Goal: Entertainment & Leisure: Browse casually

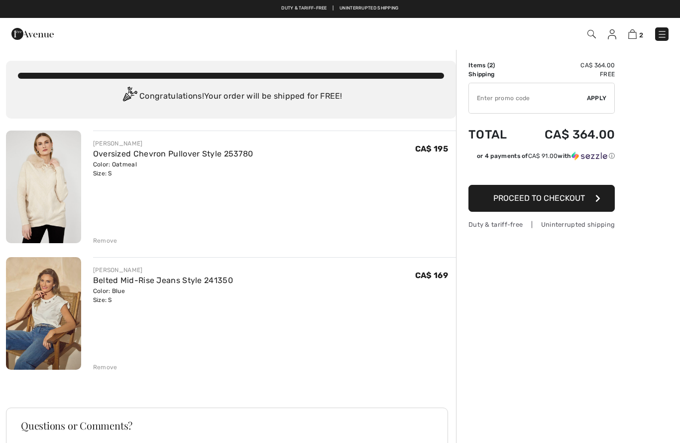
click at [112, 241] on div "Remove" at bounding box center [105, 240] width 24 height 9
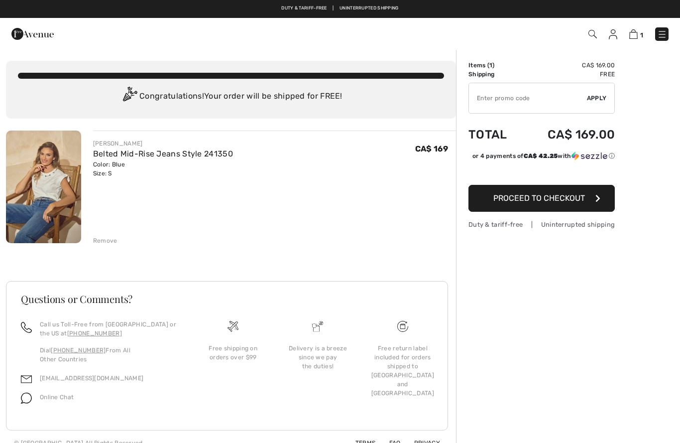
click at [27, 200] on img at bounding box center [43, 186] width 75 height 113
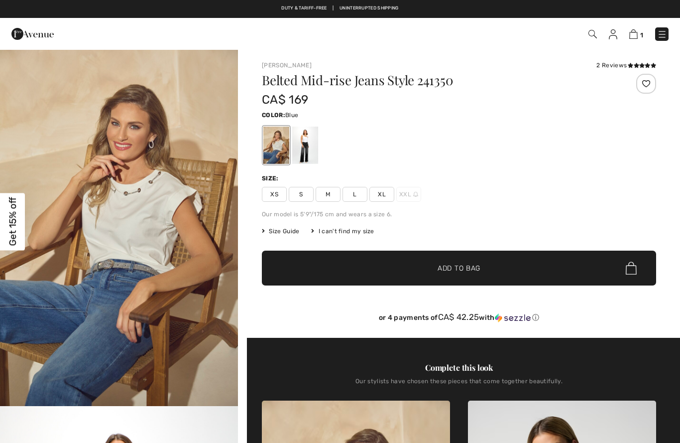
checkbox input "true"
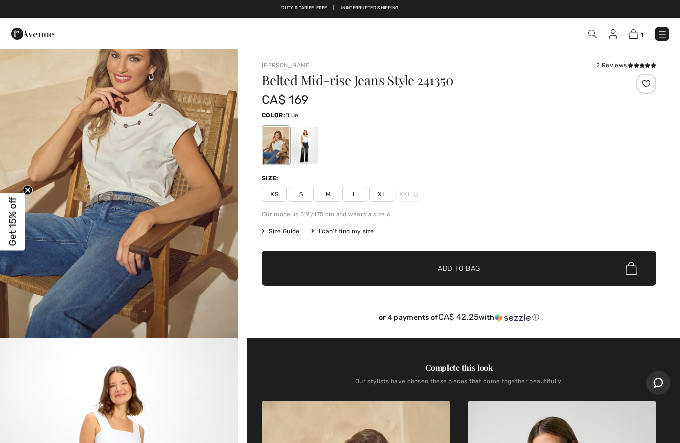
scroll to position [65, 0]
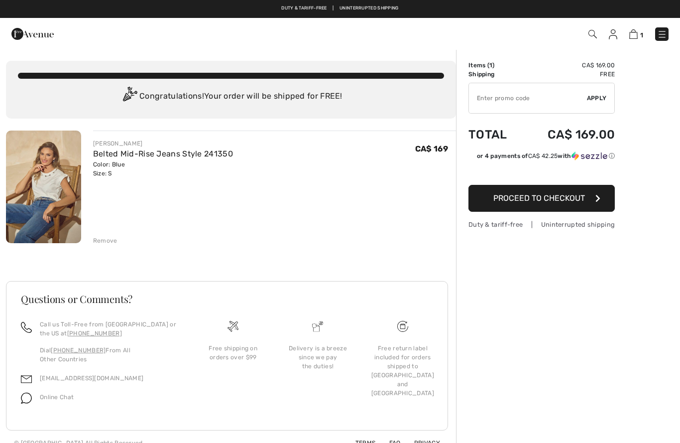
click at [112, 242] on div "Remove" at bounding box center [105, 240] width 24 height 9
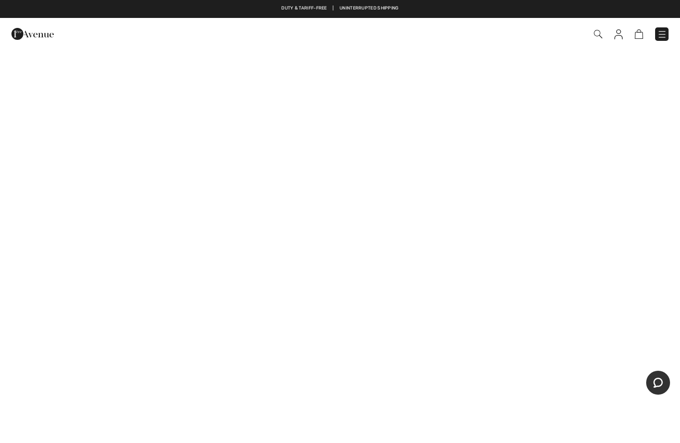
click at [661, 34] on img at bounding box center [662, 34] width 10 height 10
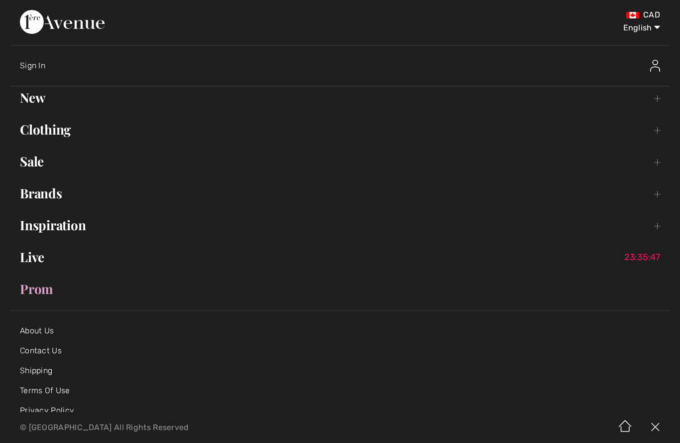
click at [651, 30] on select "English Français" at bounding box center [635, 26] width 52 height 30
select select "/fr/"
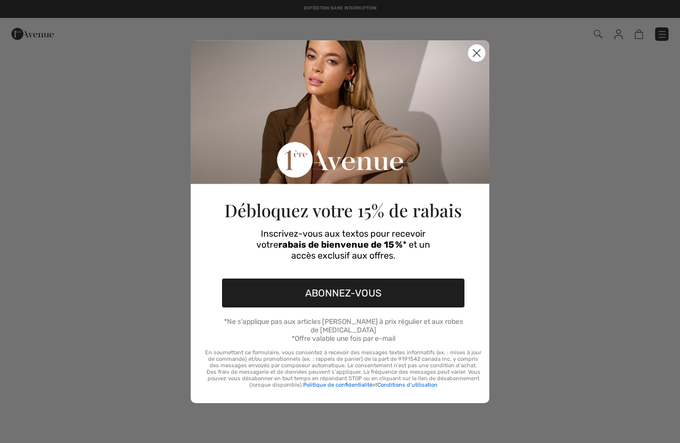
checkbox input "true"
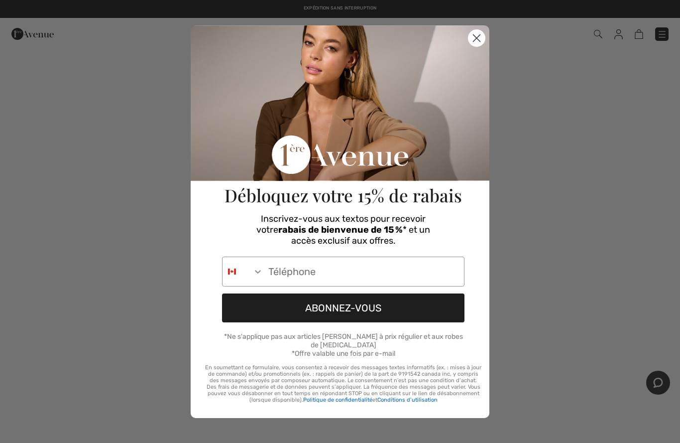
click at [478, 41] on circle "Close dialog" at bounding box center [477, 37] width 16 height 16
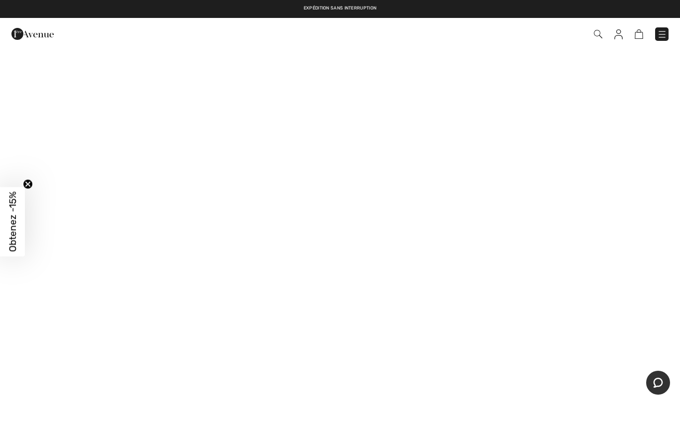
click at [664, 35] on img at bounding box center [662, 34] width 10 height 10
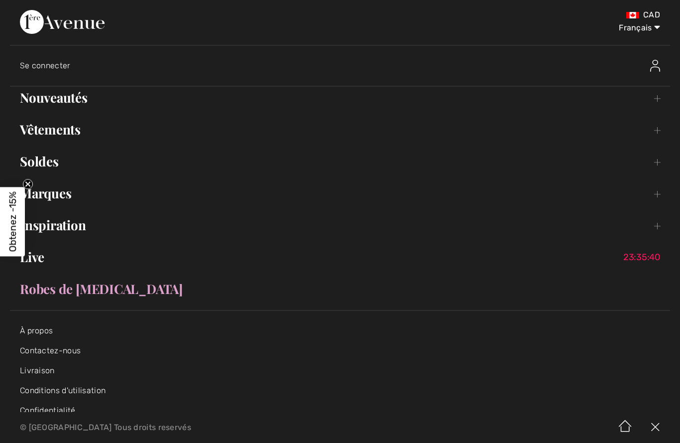
click at [56, 101] on link "Nouveautés Toggle submenu" at bounding box center [340, 98] width 660 height 22
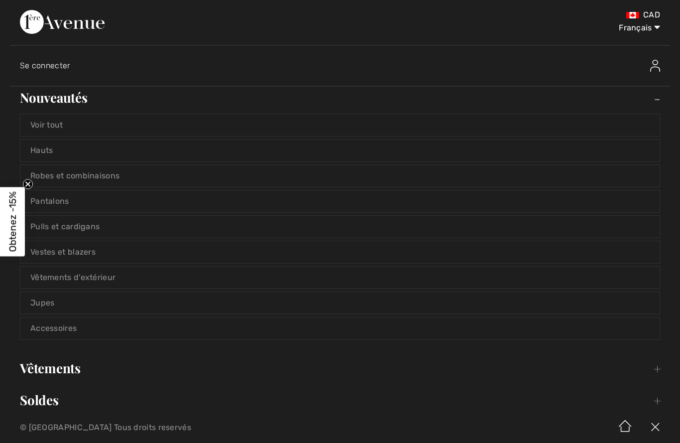
click at [32, 125] on link "Voir tout" at bounding box center [339, 125] width 639 height 22
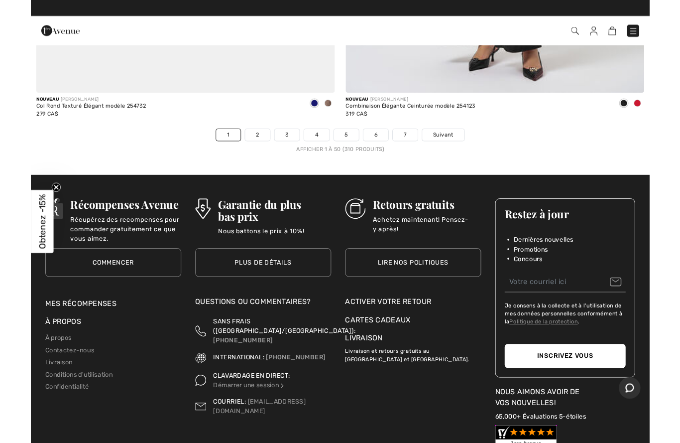
scroll to position [13735, 0]
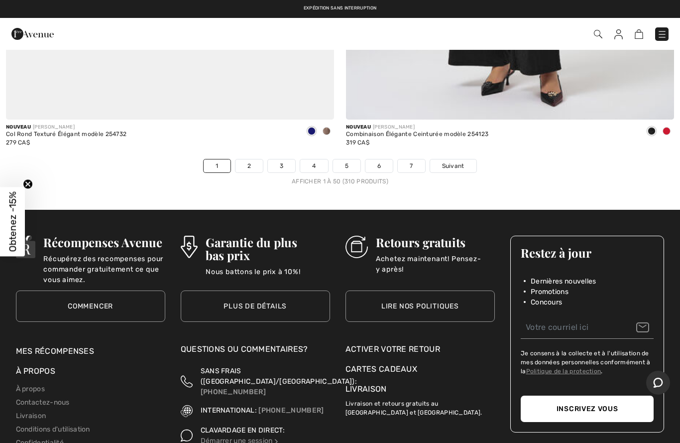
click at [448, 161] on span "Suivant" at bounding box center [453, 165] width 22 height 9
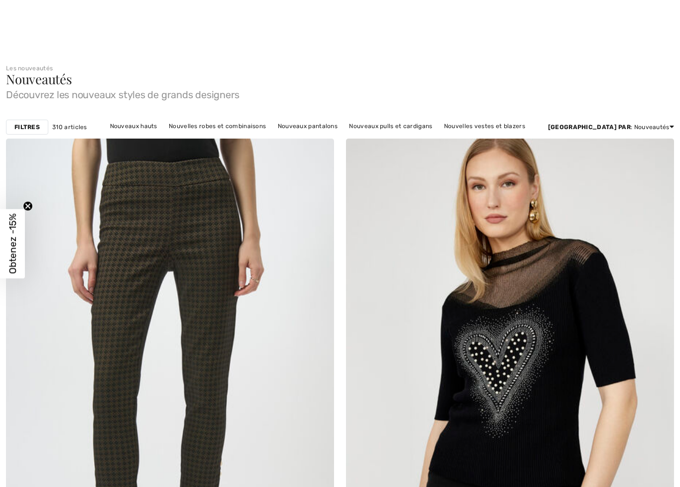
checkbox input "true"
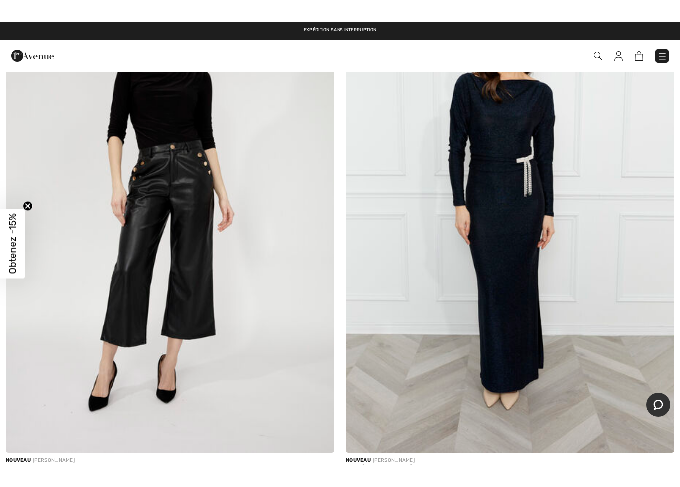
scroll to position [2327, 0]
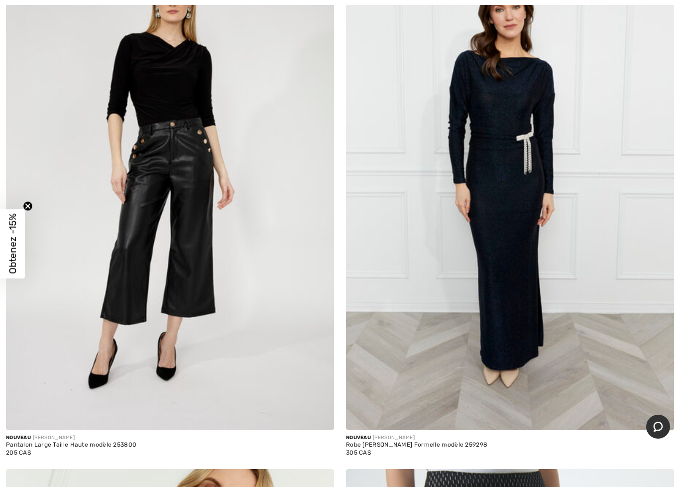
click at [184, 314] on img at bounding box center [170, 183] width 328 height 493
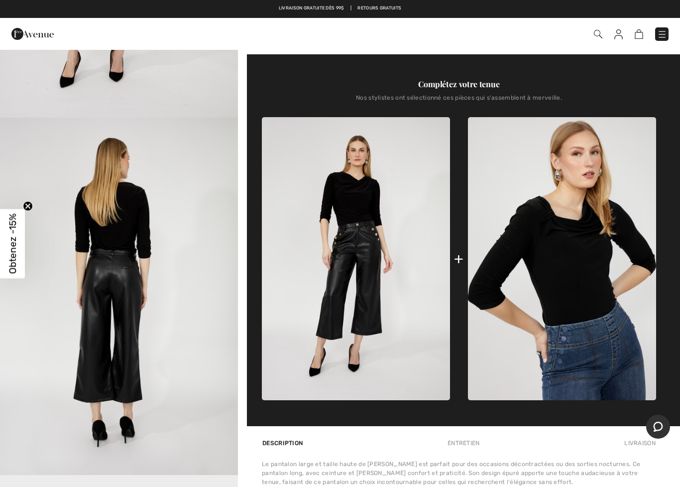
click at [656, 88] on div "Complétez votre tenue Nos stylistes ont sélectionné ces pièces qui s'assemblent…" at bounding box center [459, 240] width 394 height 372
click at [27, 28] on img at bounding box center [32, 34] width 42 height 20
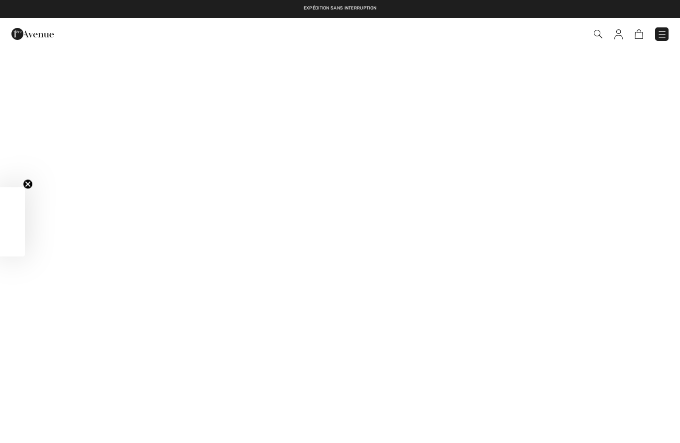
checkbox input "true"
click at [665, 27] on link at bounding box center [661, 33] width 13 height 13
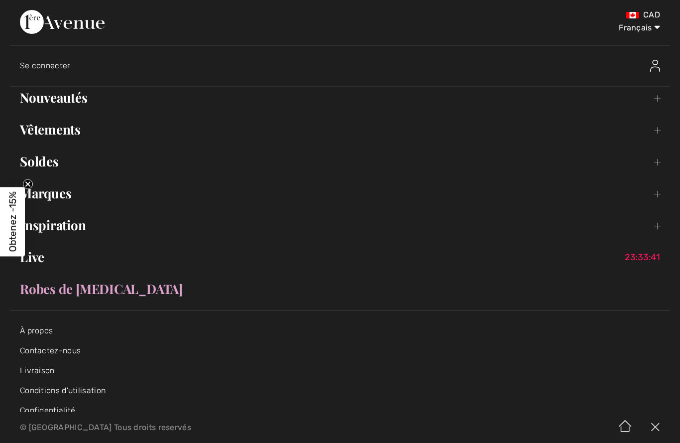
click at [39, 98] on link "Nouveautés Toggle submenu" at bounding box center [340, 98] width 660 height 22
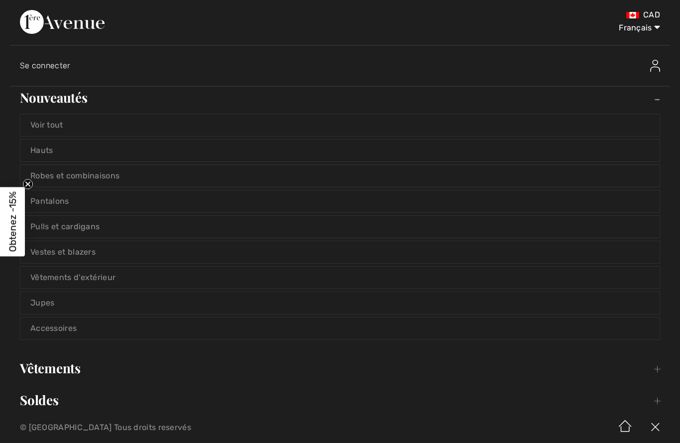
click at [41, 131] on link "Voir tout" at bounding box center [339, 125] width 639 height 22
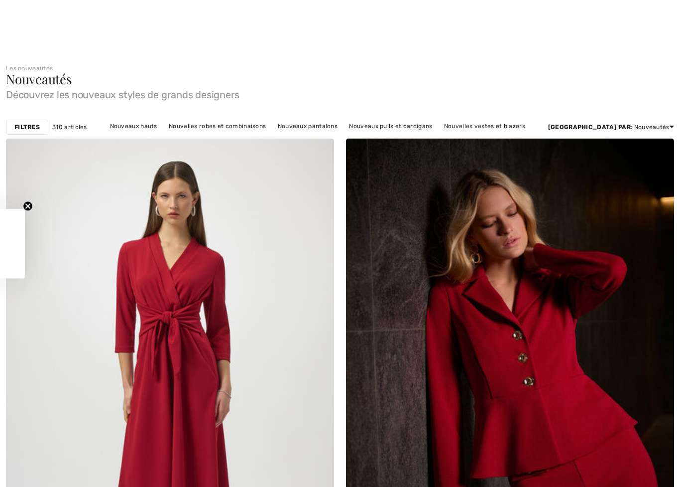
checkbox input "true"
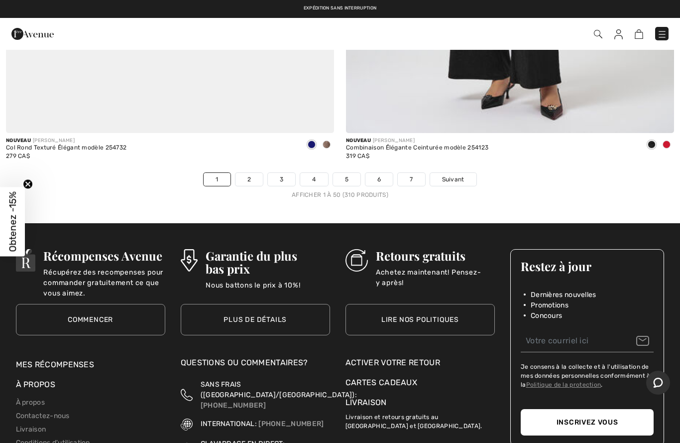
scroll to position [13715, 0]
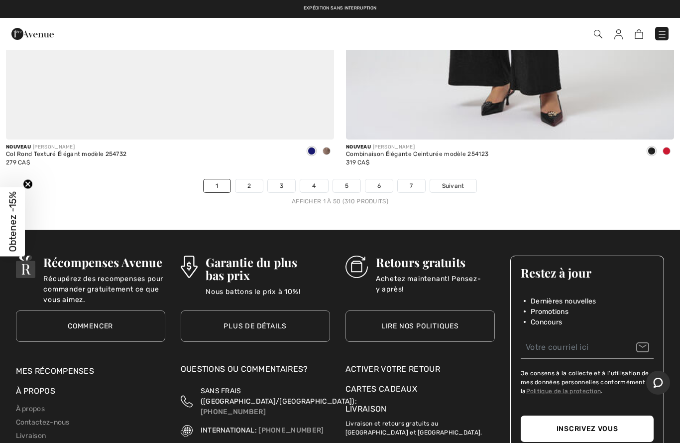
click at [455, 181] on span "Suivant" at bounding box center [453, 185] width 22 height 9
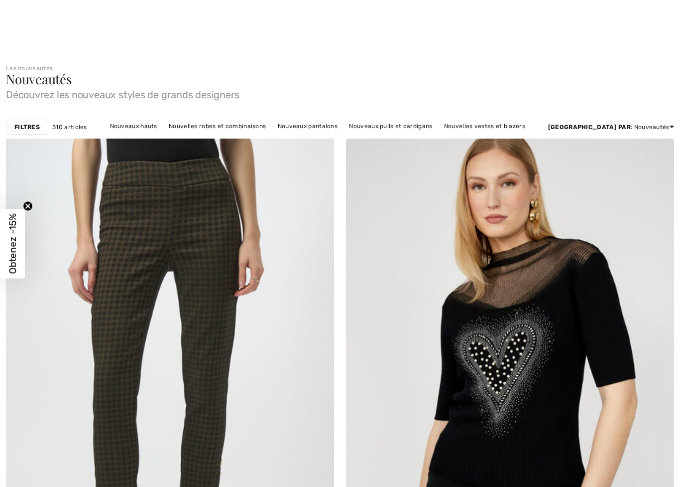
checkbox input "true"
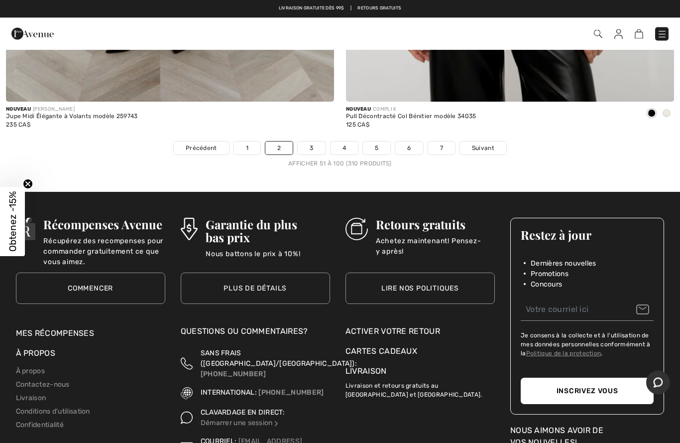
scroll to position [13746, 0]
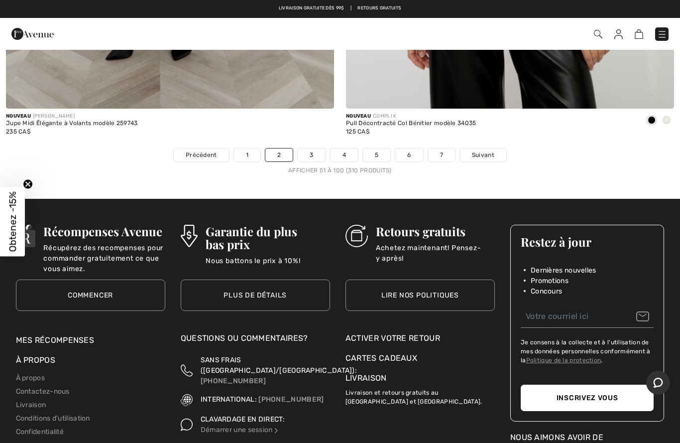
click at [489, 150] on span "Suivant" at bounding box center [483, 154] width 22 height 9
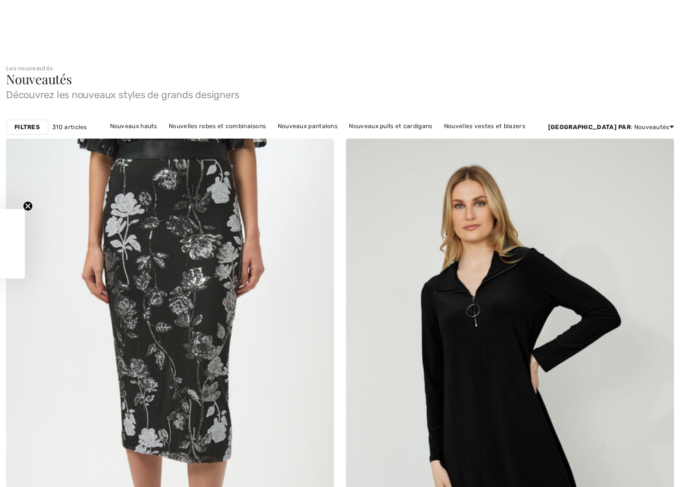
checkbox input "true"
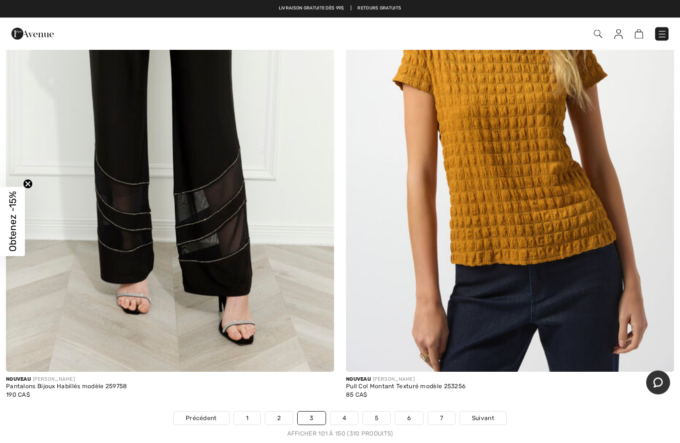
scroll to position [13474, 0]
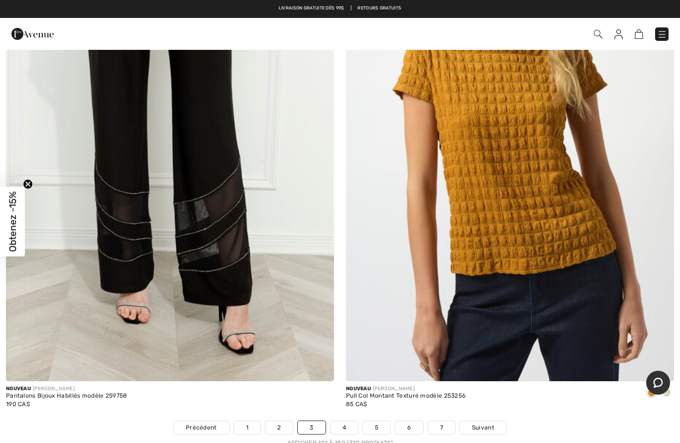
click at [342, 421] on link "4" at bounding box center [344, 427] width 27 height 13
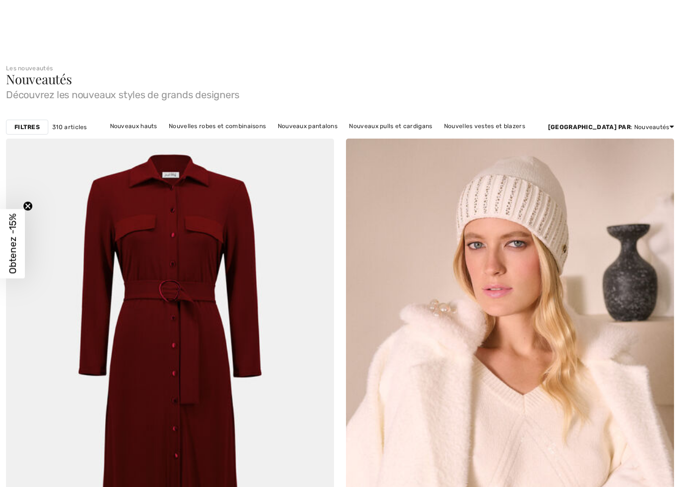
checkbox input "true"
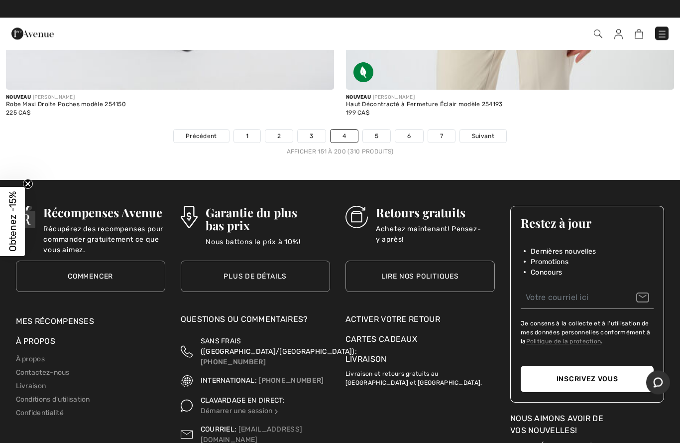
scroll to position [13756, 0]
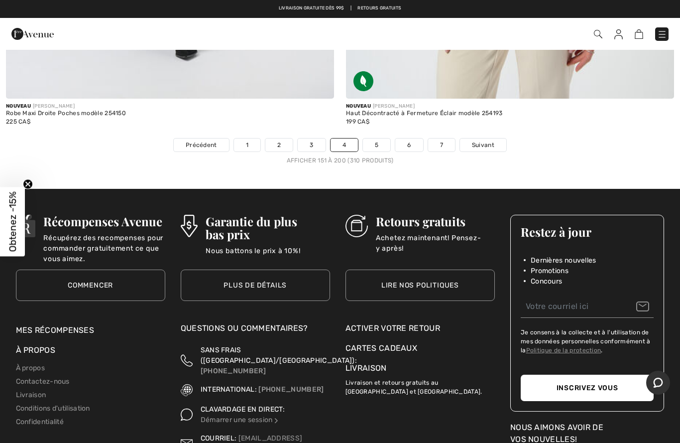
click at [385, 140] on link "5" at bounding box center [376, 144] width 27 height 13
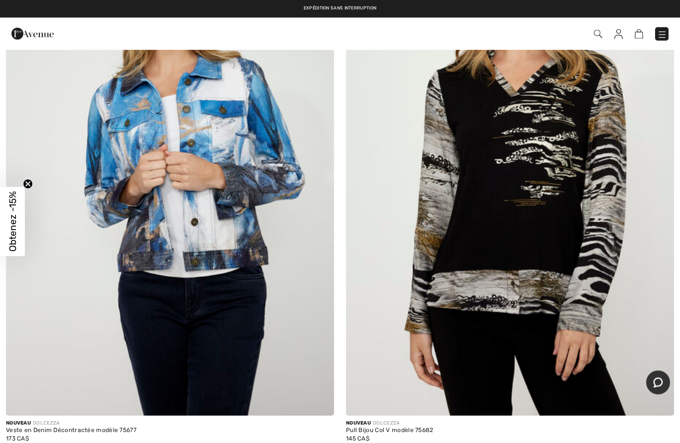
scroll to position [11183, 0]
